Goal: Transaction & Acquisition: Book appointment/travel/reservation

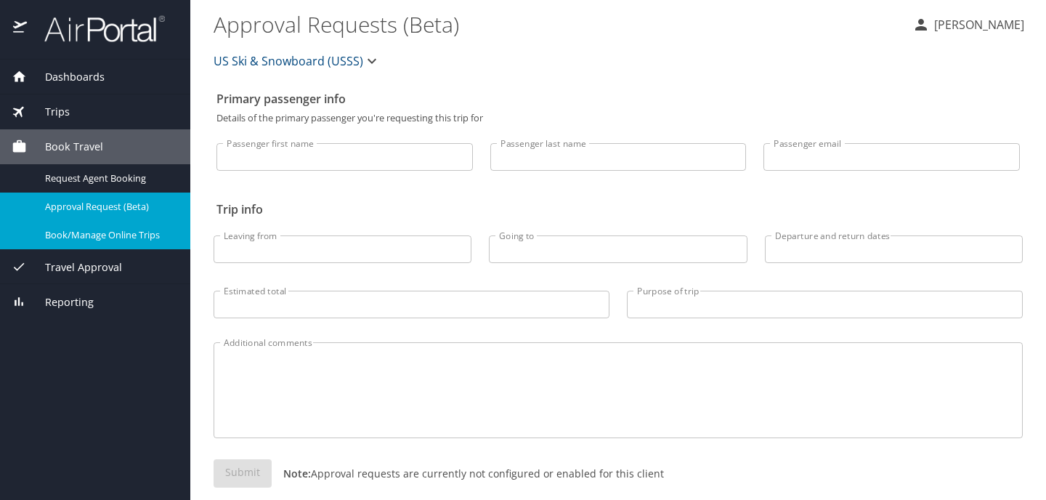
click at [108, 239] on span "Book/Manage Online Trips" at bounding box center [109, 235] width 128 height 14
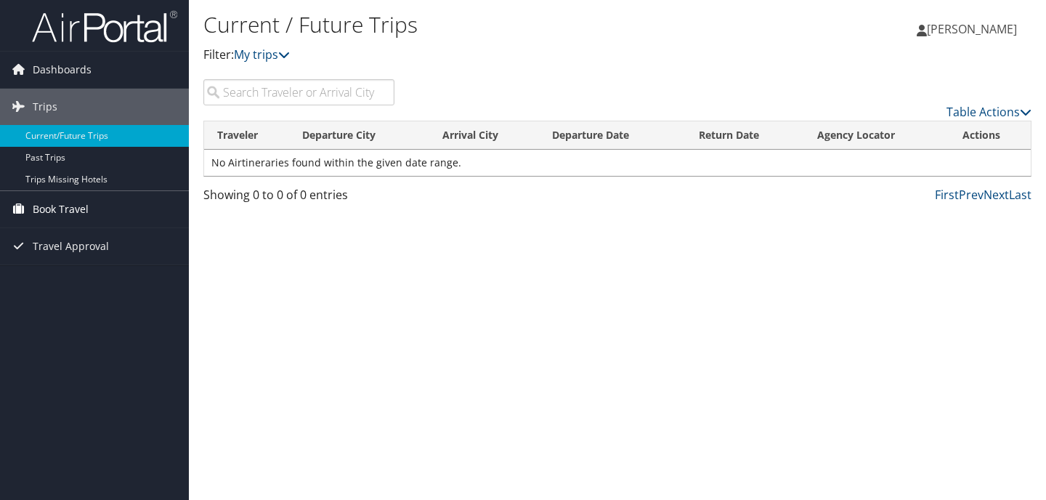
click at [81, 209] on span "Book Travel" at bounding box center [61, 209] width 56 height 36
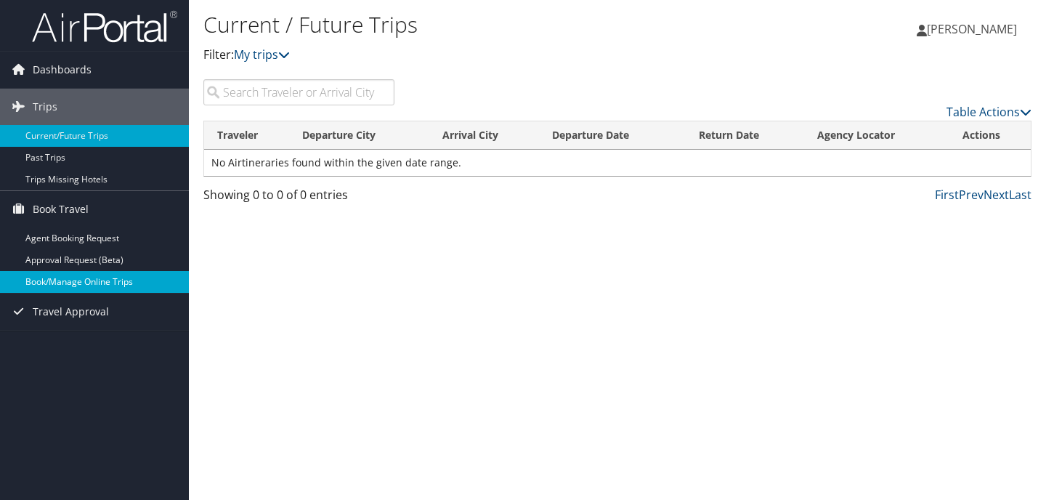
click at [80, 282] on link "Book/Manage Online Trips" at bounding box center [94, 282] width 189 height 22
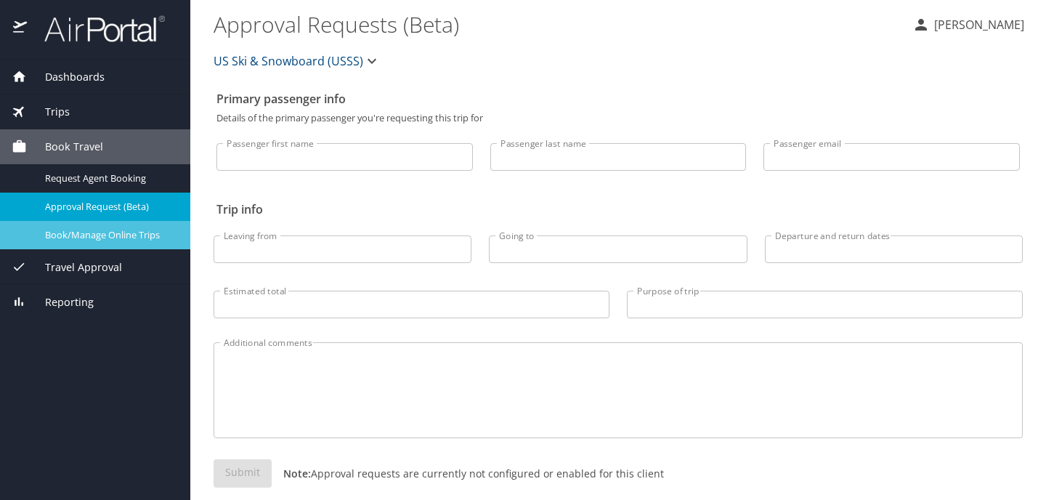
click at [114, 243] on div "Book/Manage Online Trips" at bounding box center [95, 235] width 167 height 17
